Goal: Find specific page/section: Find specific page/section

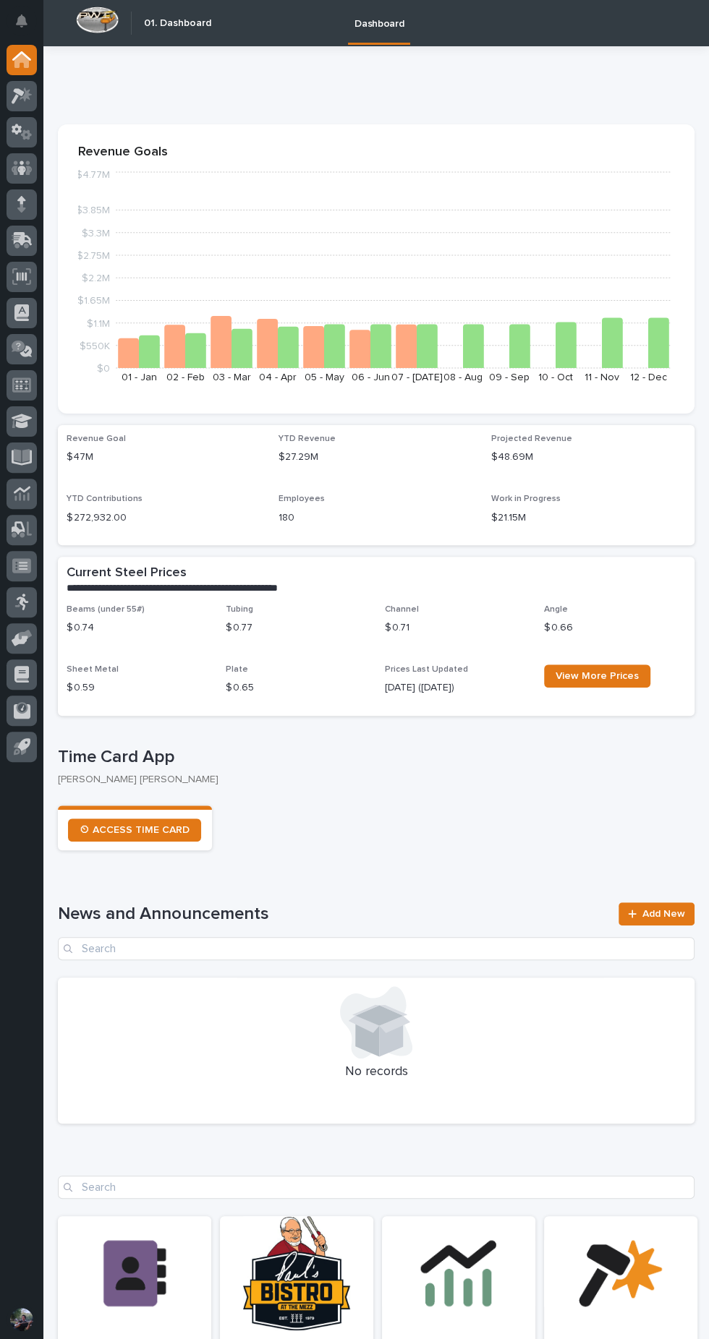
click at [26, 94] on icon at bounding box center [26, 94] width 12 height 14
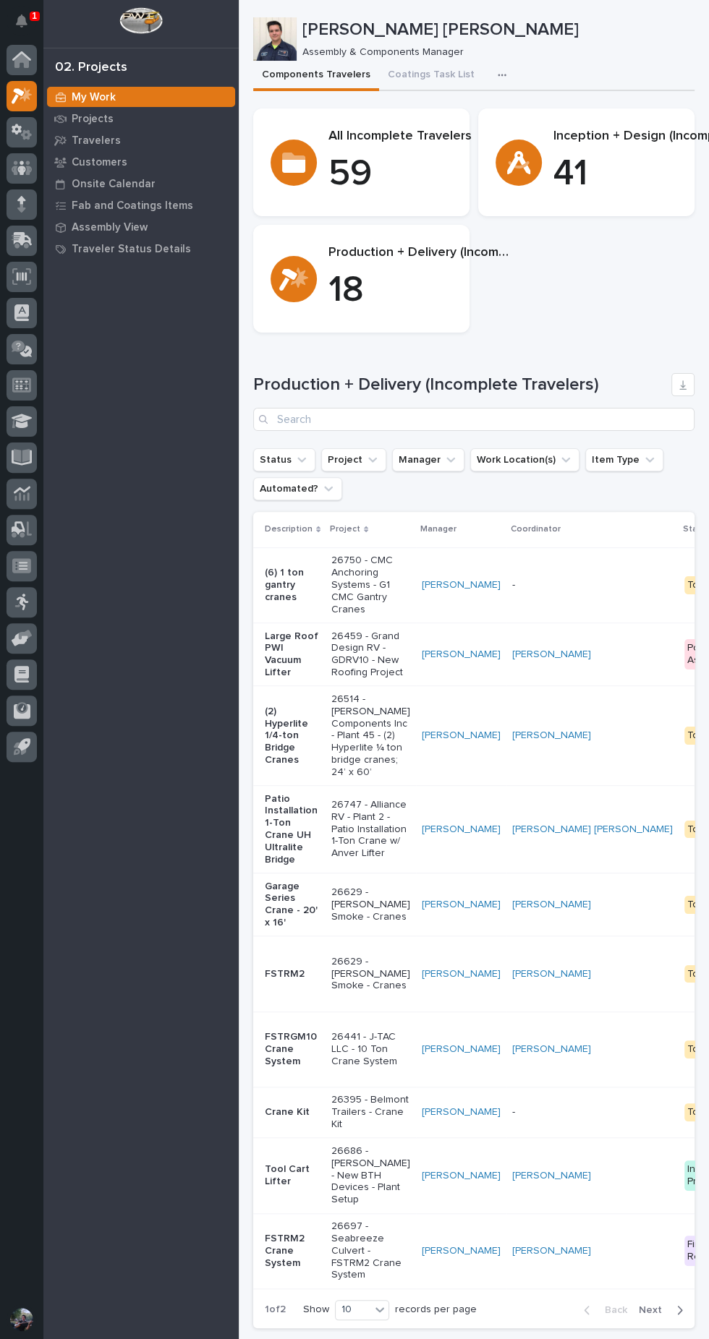
click at [497, 75] on icon "button" at bounding box center [501, 75] width 8 height 2
click at [465, 110] on span "Assembly Task List" at bounding box center [448, 111] width 69 height 11
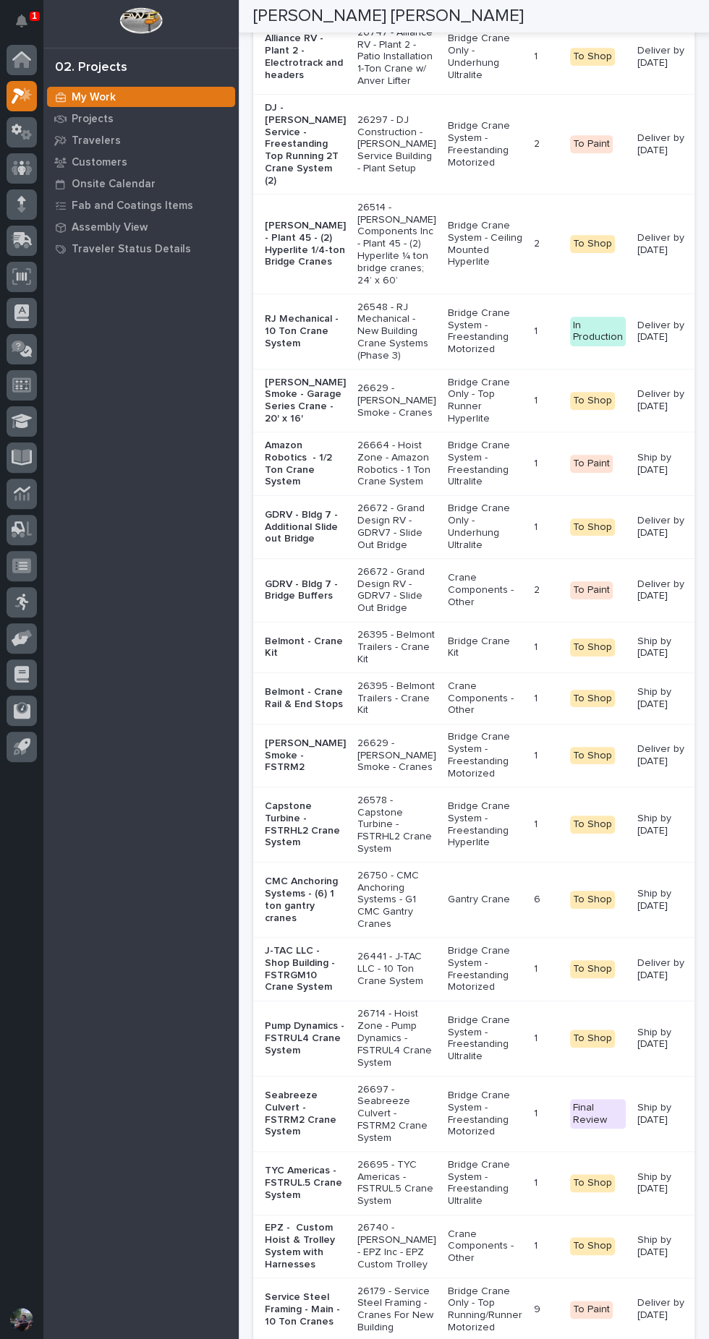
scroll to position [3728, 0]
